Goal: Transaction & Acquisition: Book appointment/travel/reservation

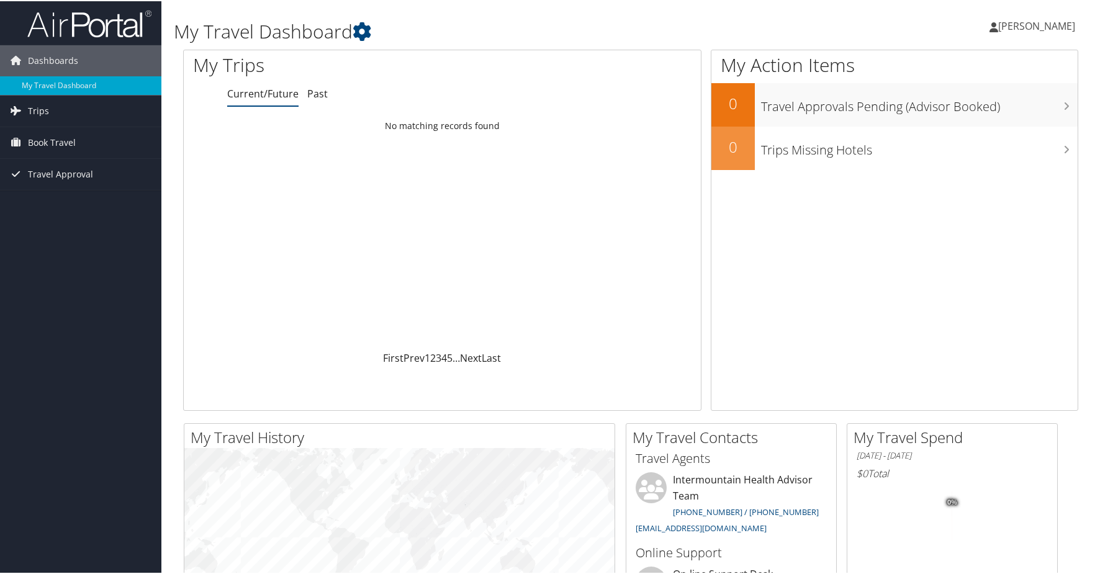
click at [1041, 27] on span "[PERSON_NAME]" at bounding box center [1036, 25] width 77 height 14
click at [991, 109] on link "View Travel Profile" at bounding box center [1003, 110] width 138 height 21
click at [62, 140] on span "Book Travel" at bounding box center [52, 141] width 48 height 31
click at [57, 203] on link "Book/Manage Online Trips" at bounding box center [80, 203] width 161 height 19
click at [1017, 30] on span "[PERSON_NAME]" at bounding box center [1036, 25] width 77 height 14
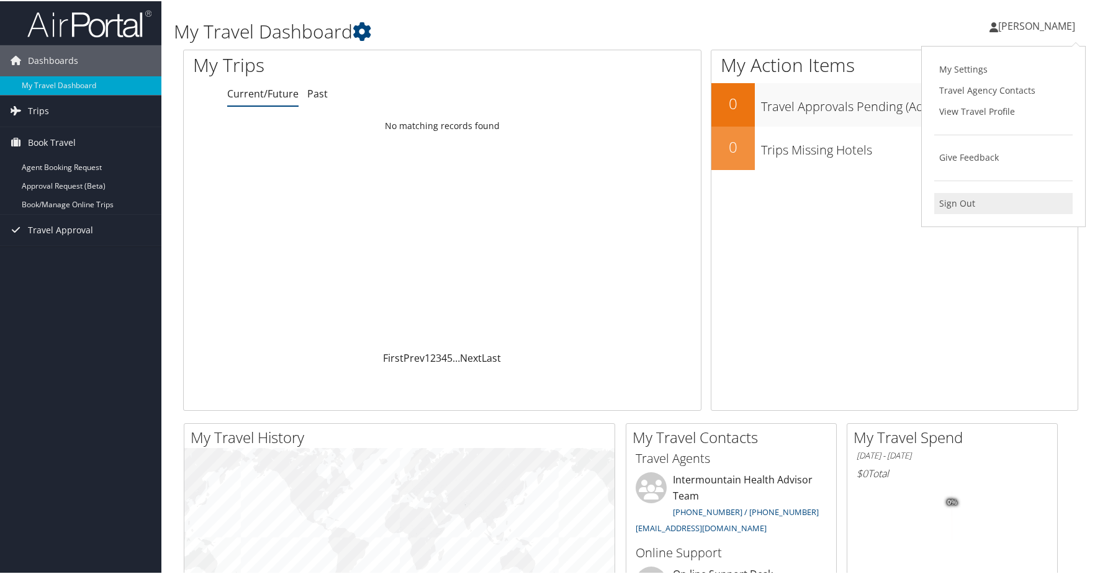
click at [955, 202] on link "Sign Out" at bounding box center [1003, 202] width 138 height 21
